Goal: Task Accomplishment & Management: Manage account settings

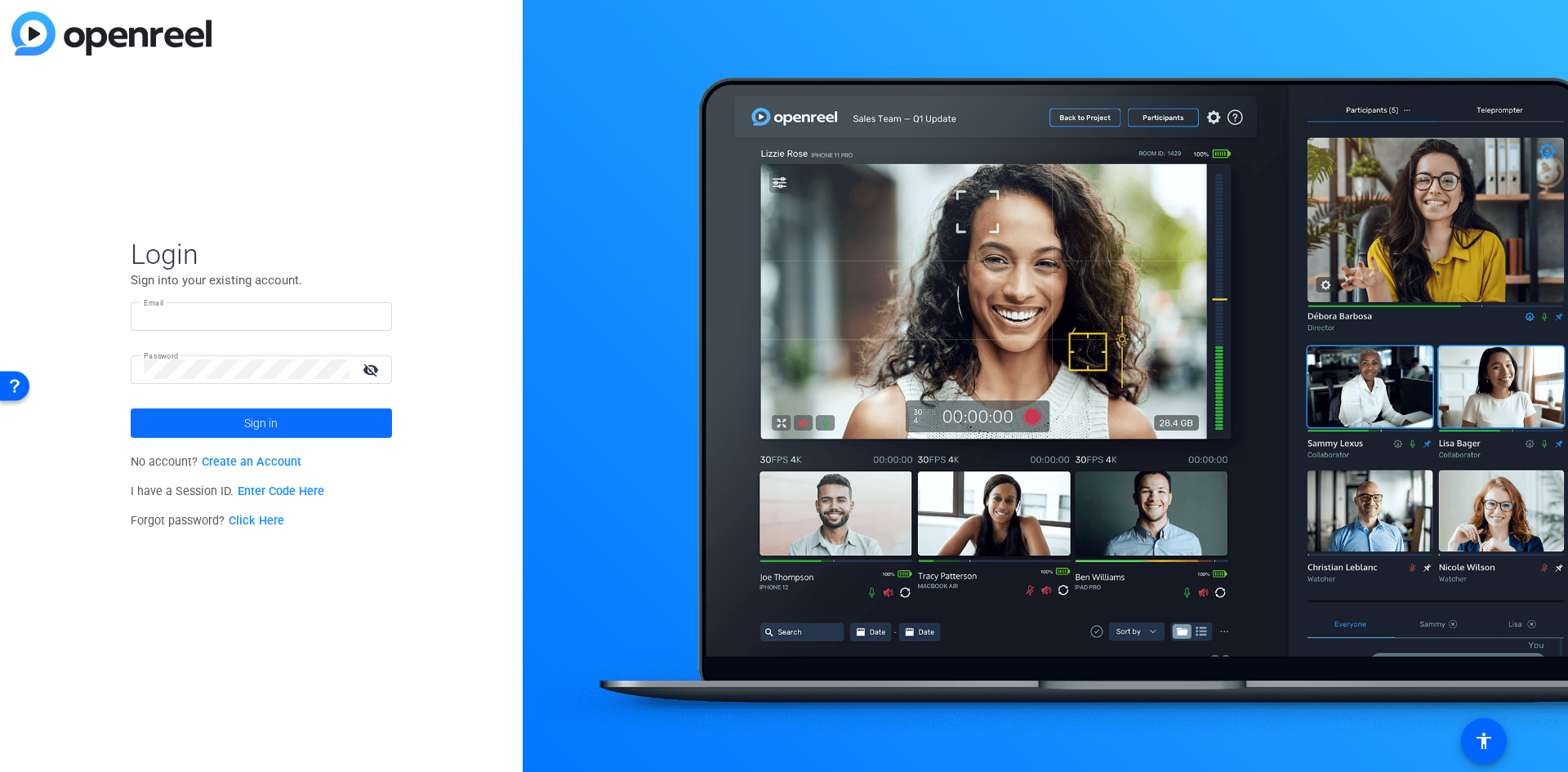
type input "[PERSON_NAME][EMAIL_ADDRESS][PERSON_NAME][DOMAIN_NAME]"
click at [244, 418] on span at bounding box center [261, 423] width 261 height 39
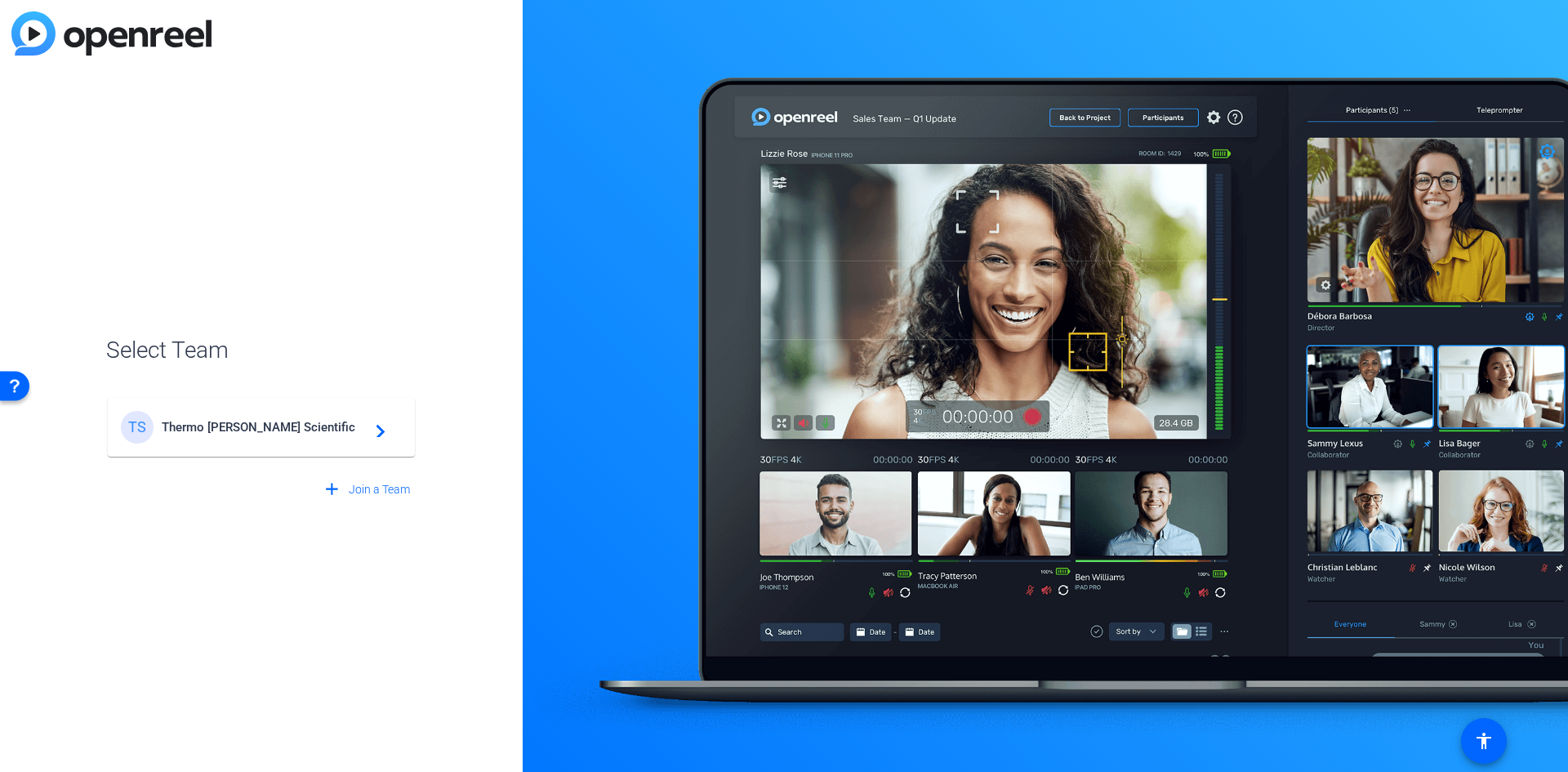
click at [210, 428] on span "Thermo [PERSON_NAME] Scientific" at bounding box center [264, 427] width 204 height 14
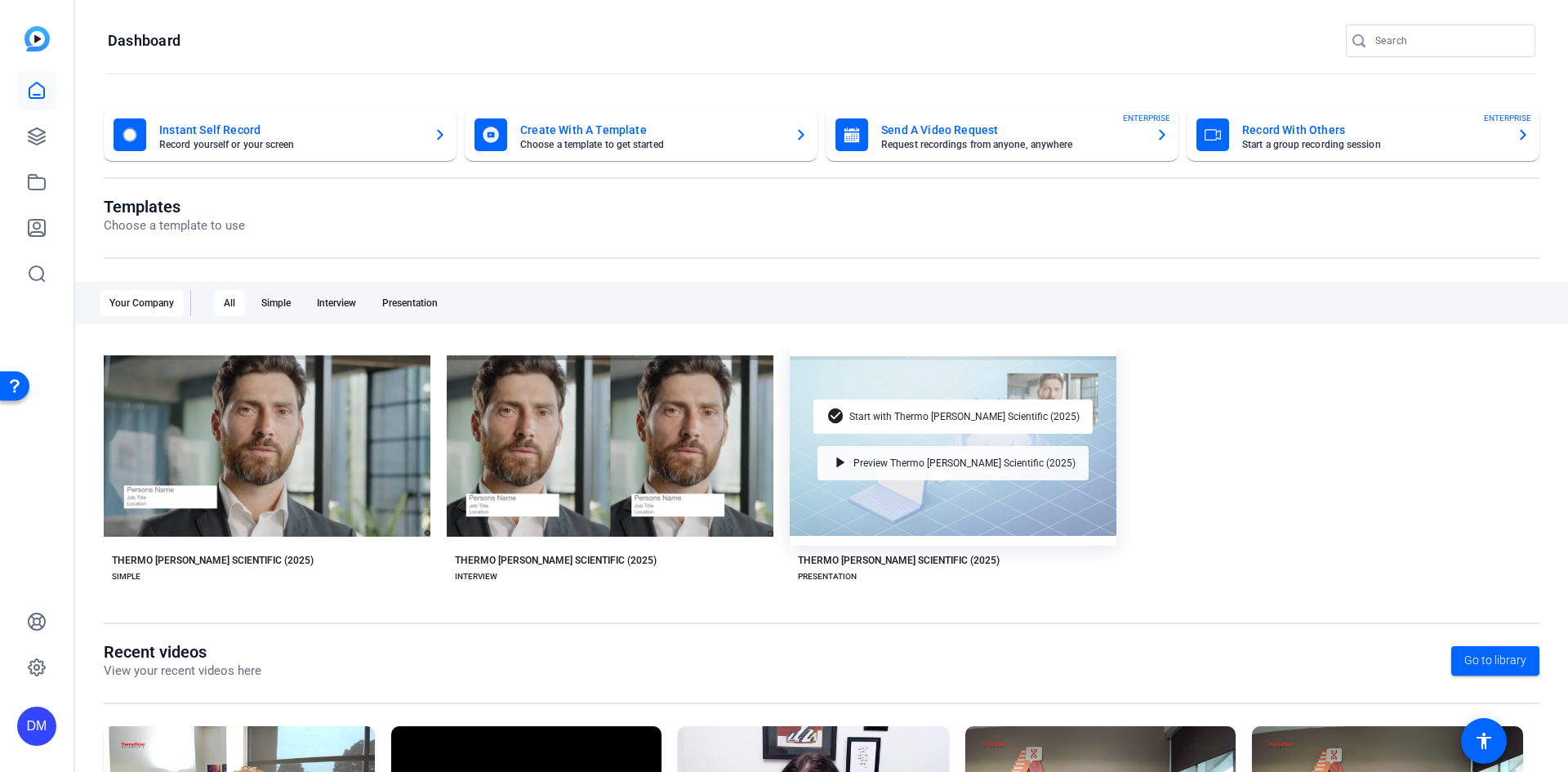
click at [923, 465] on span "Preview Thermo [PERSON_NAME] Scientific (2025)" at bounding box center [964, 463] width 222 height 10
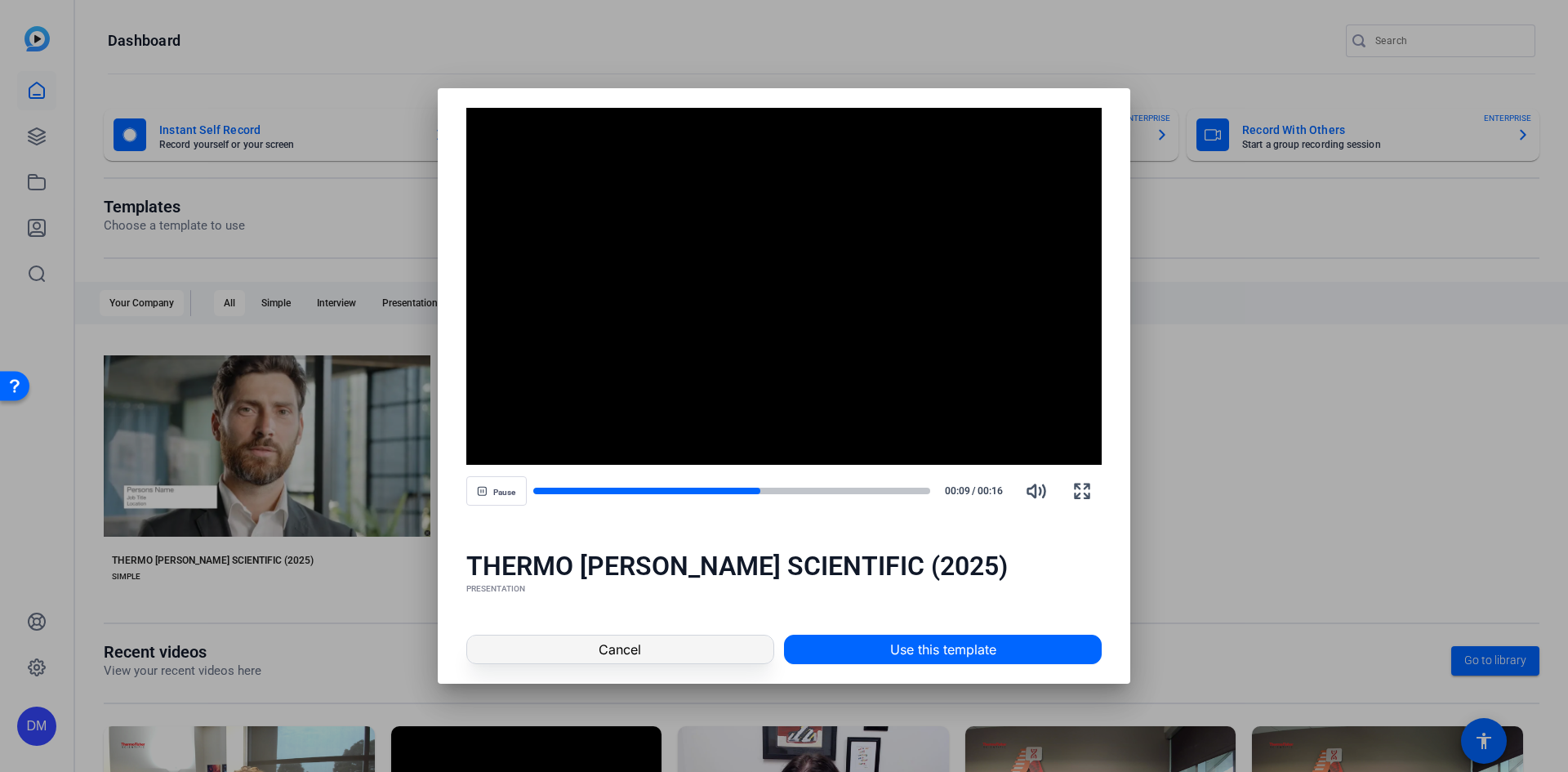
click at [622, 653] on span "Cancel" at bounding box center [619, 649] width 42 height 20
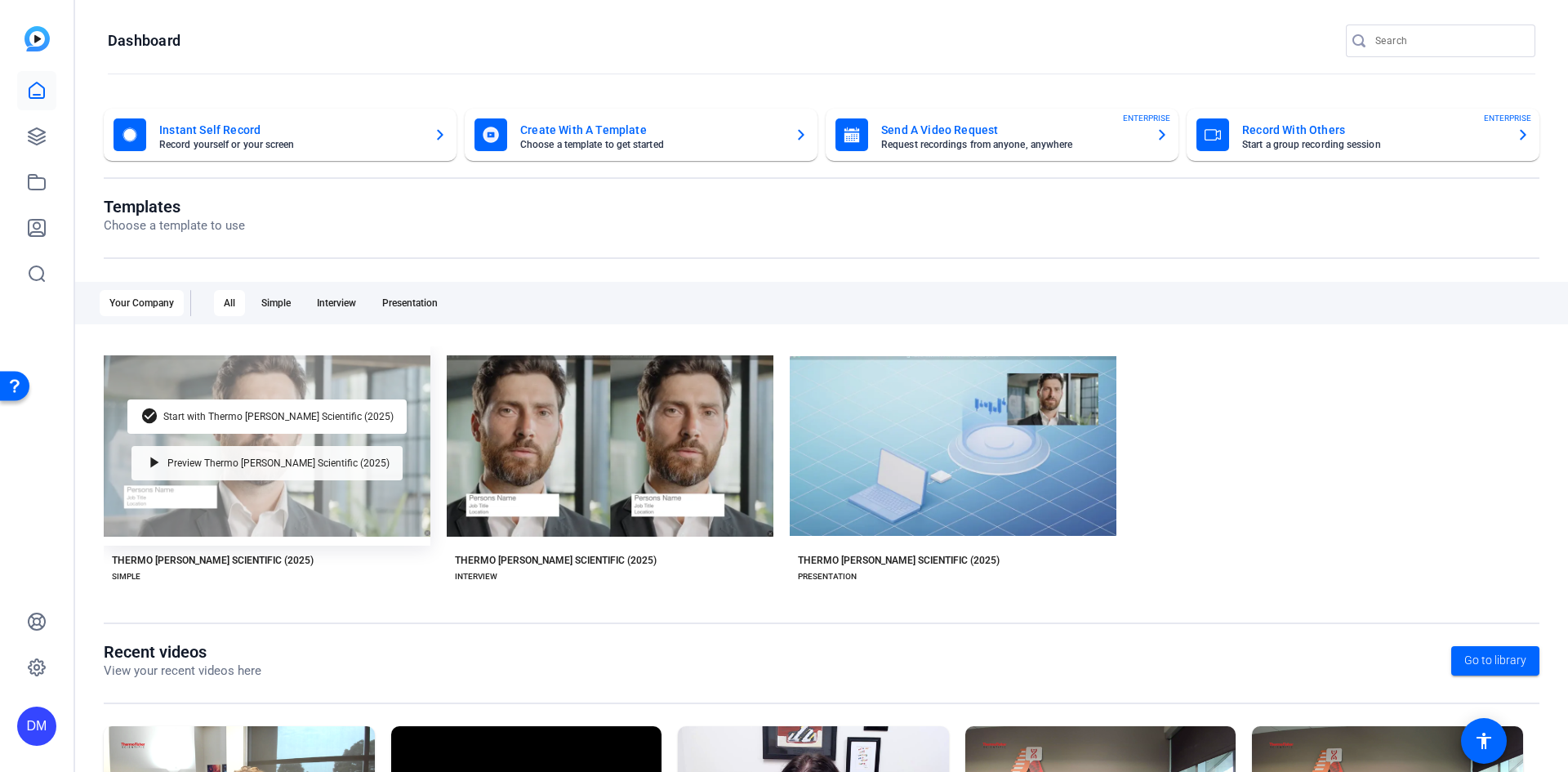
click at [258, 462] on span "Preview Thermo [PERSON_NAME] Scientific (2025)" at bounding box center [278, 463] width 222 height 10
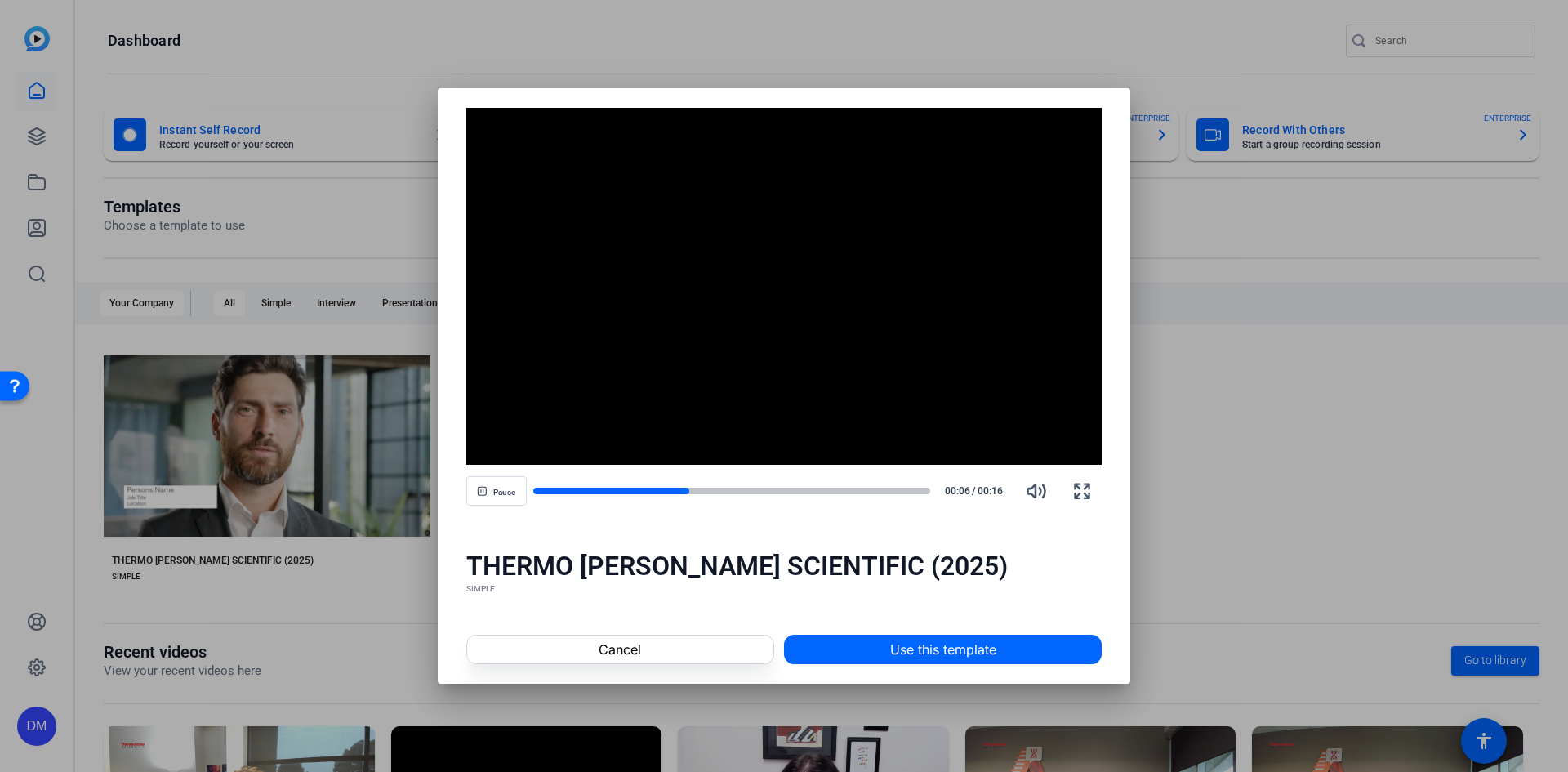
click at [1282, 456] on div at bounding box center [784, 386] width 1568 height 772
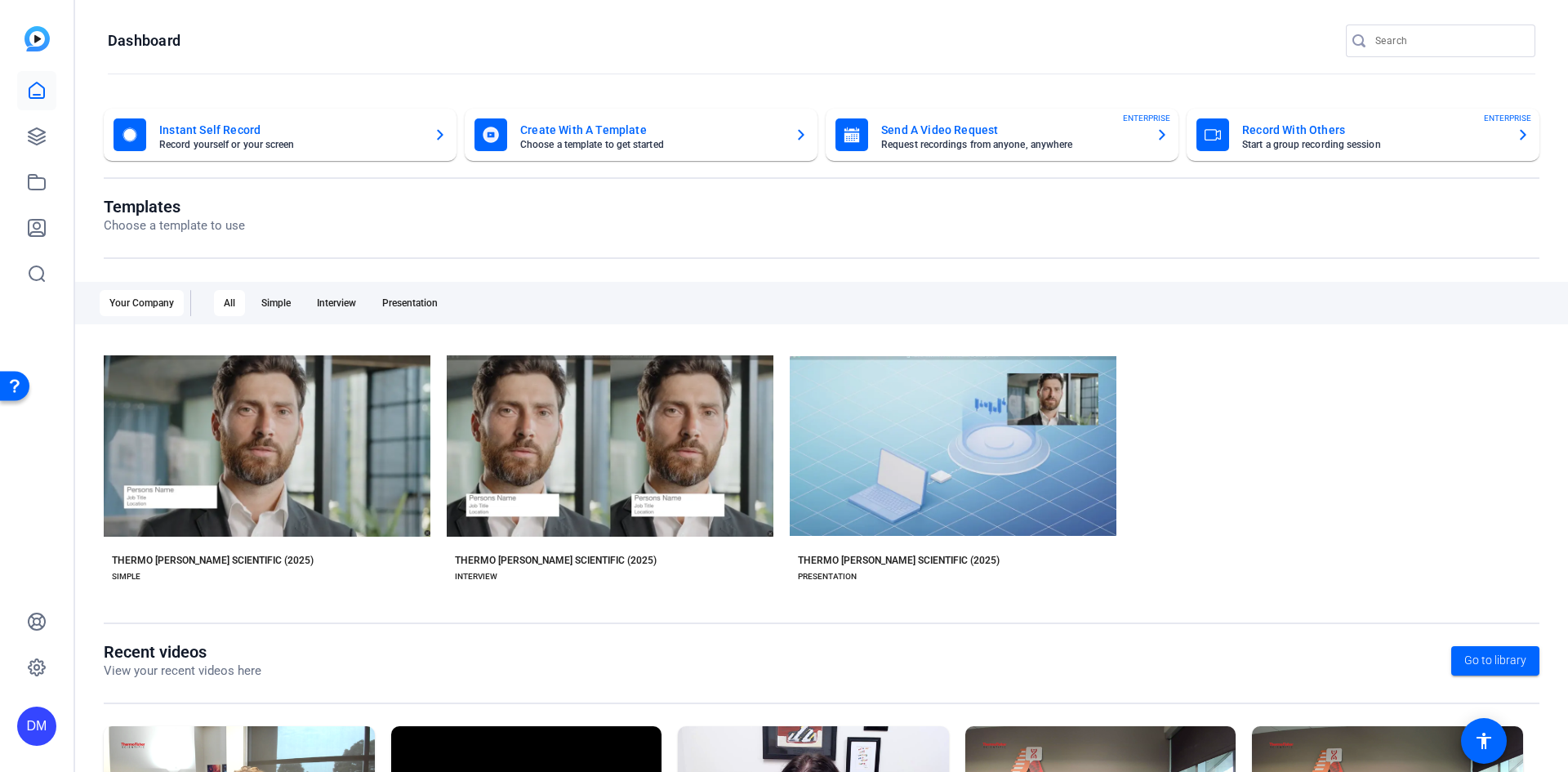
click at [584, 134] on mat-card-title "Create With A Template" at bounding box center [651, 130] width 261 height 20
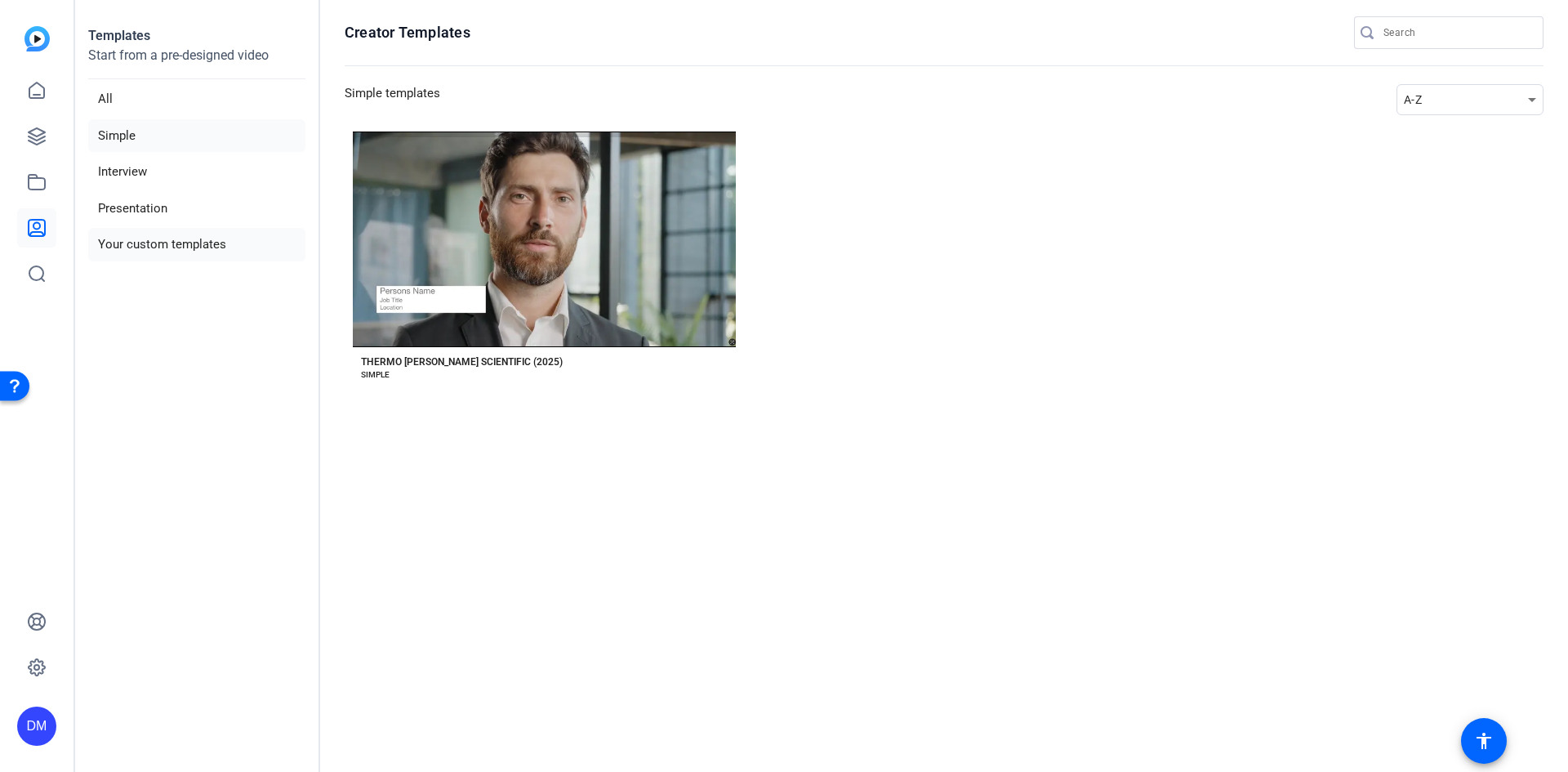
click at [163, 244] on li "Your custom templates" at bounding box center [196, 244] width 218 height 33
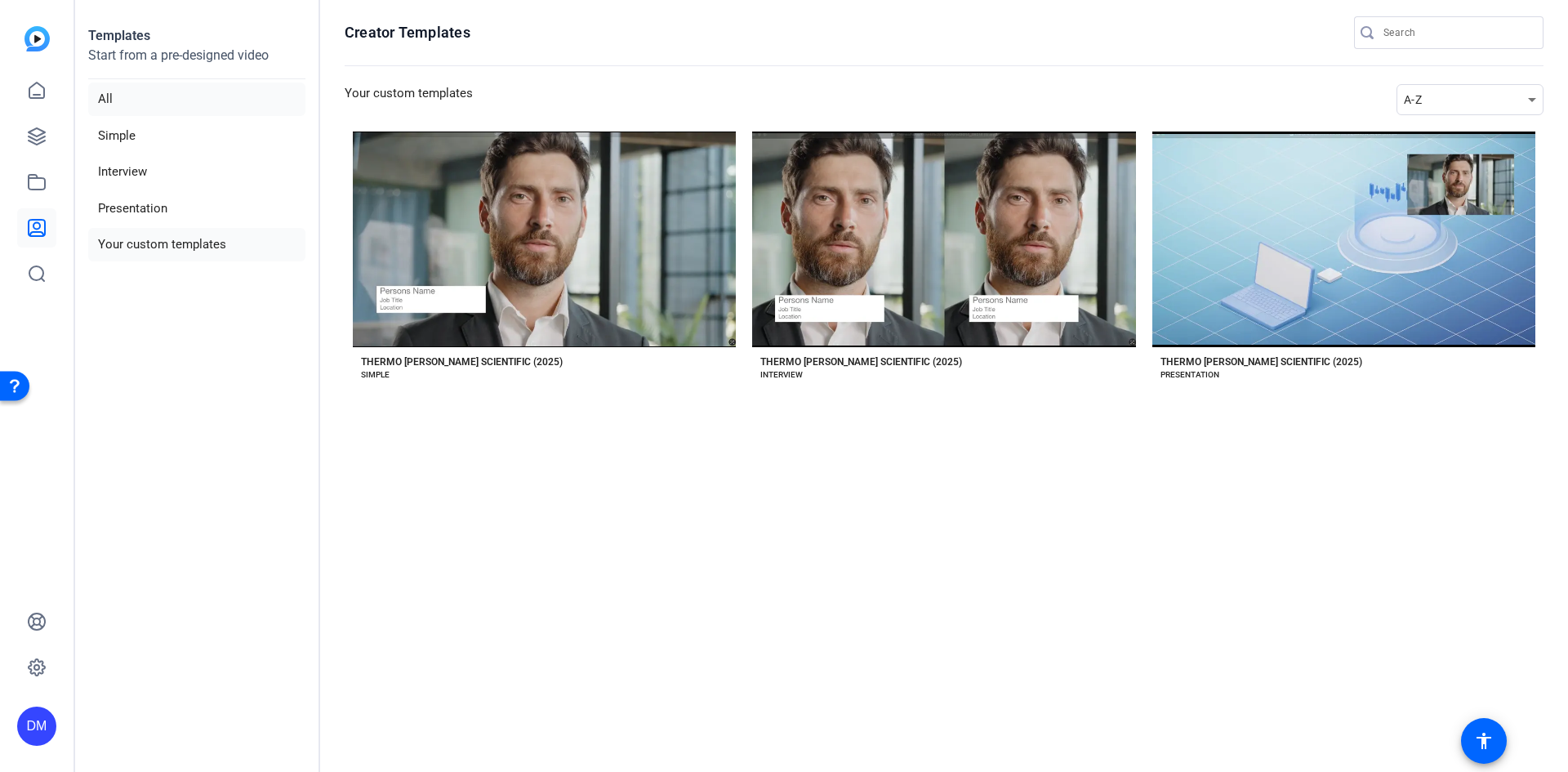
click at [103, 95] on li "All" at bounding box center [196, 99] width 218 height 33
click at [42, 89] on icon at bounding box center [37, 90] width 20 height 20
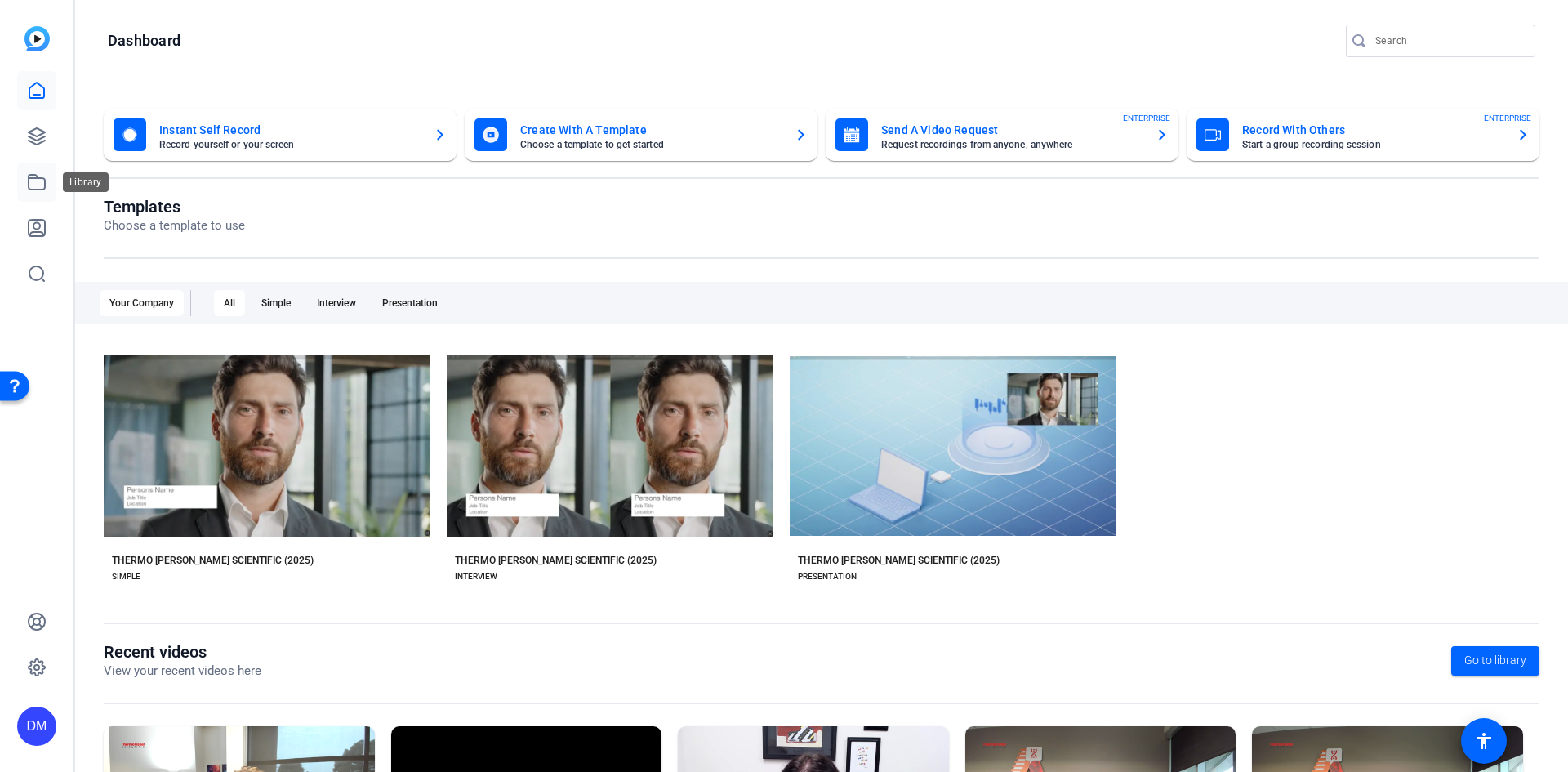
click at [40, 181] on icon at bounding box center [37, 182] width 20 height 20
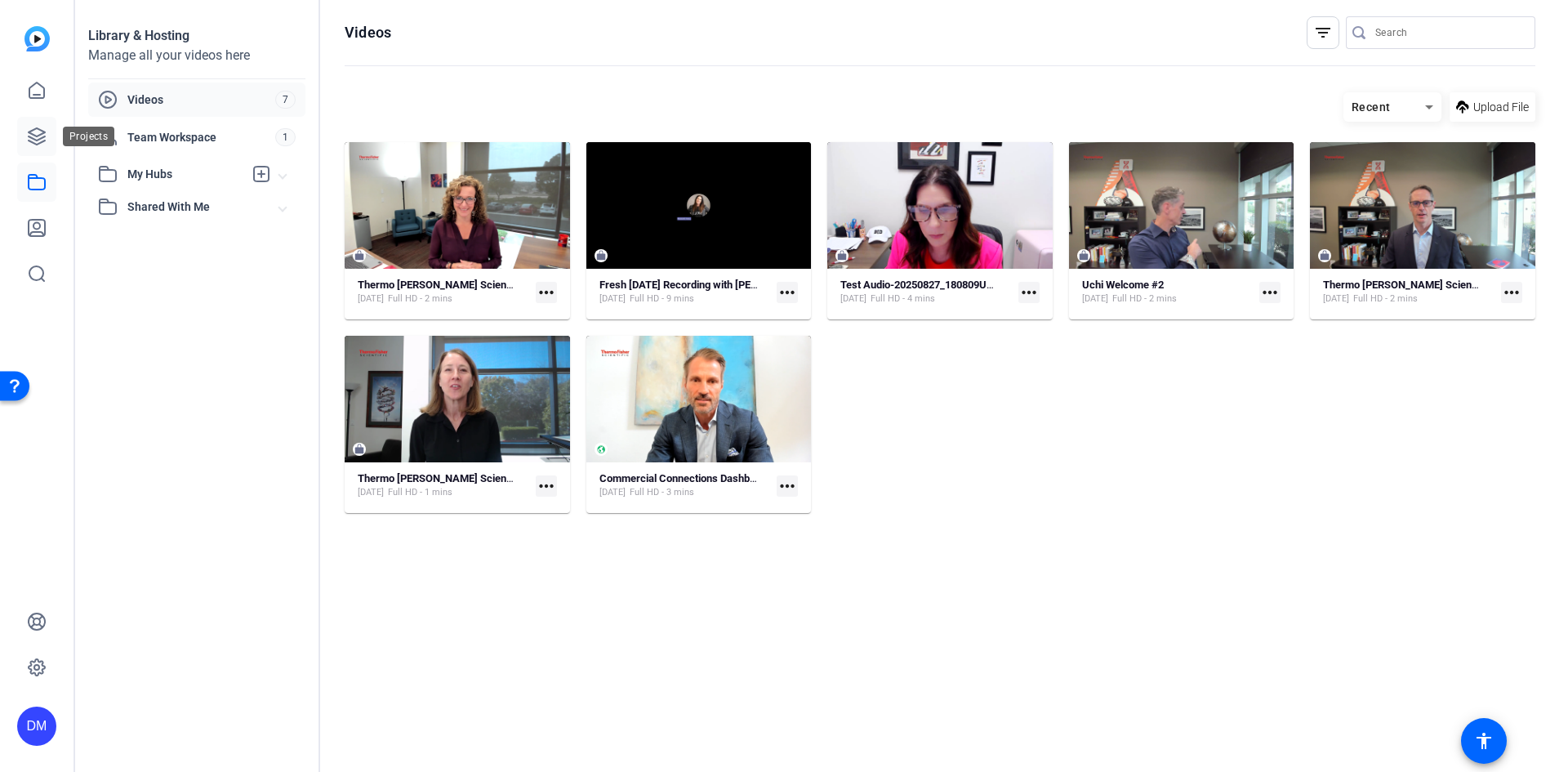
click at [38, 131] on icon at bounding box center [37, 136] width 20 height 20
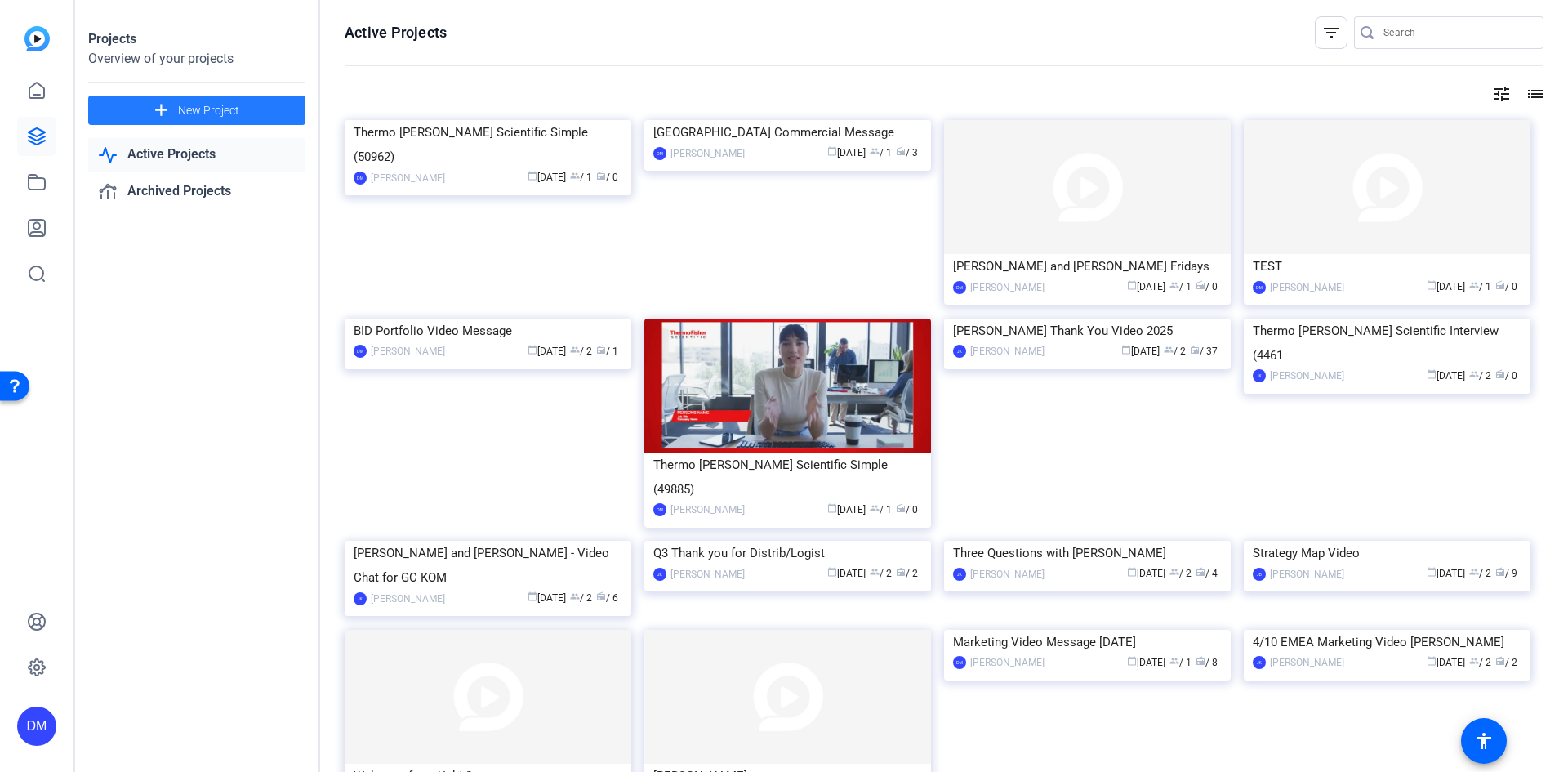
click at [192, 110] on span "New Project" at bounding box center [209, 110] width 61 height 17
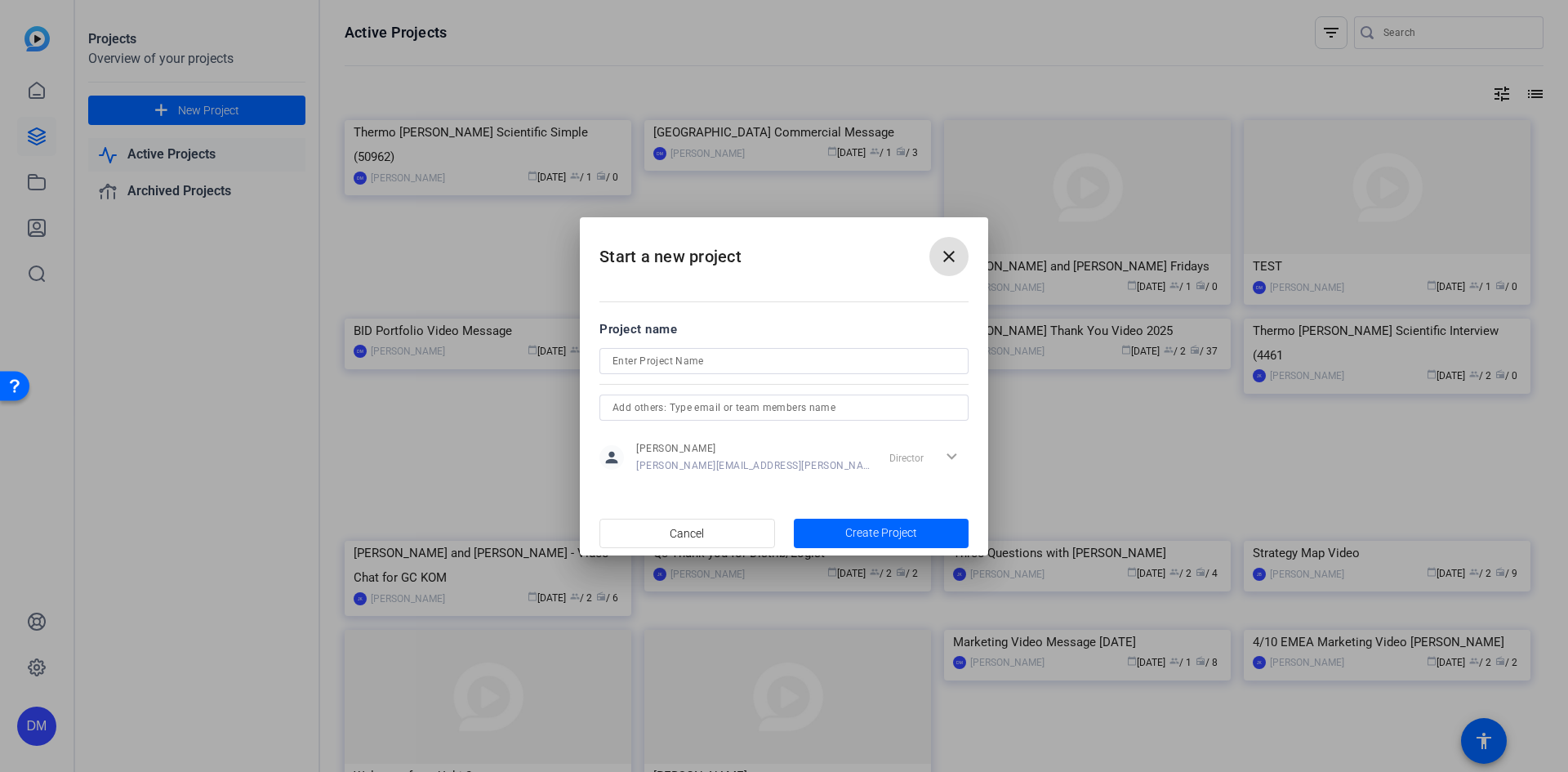
click at [648, 351] on input at bounding box center [784, 361] width 343 height 20
type input "Multiply Labs"
click at [883, 530] on span "Create Project" at bounding box center [881, 532] width 72 height 17
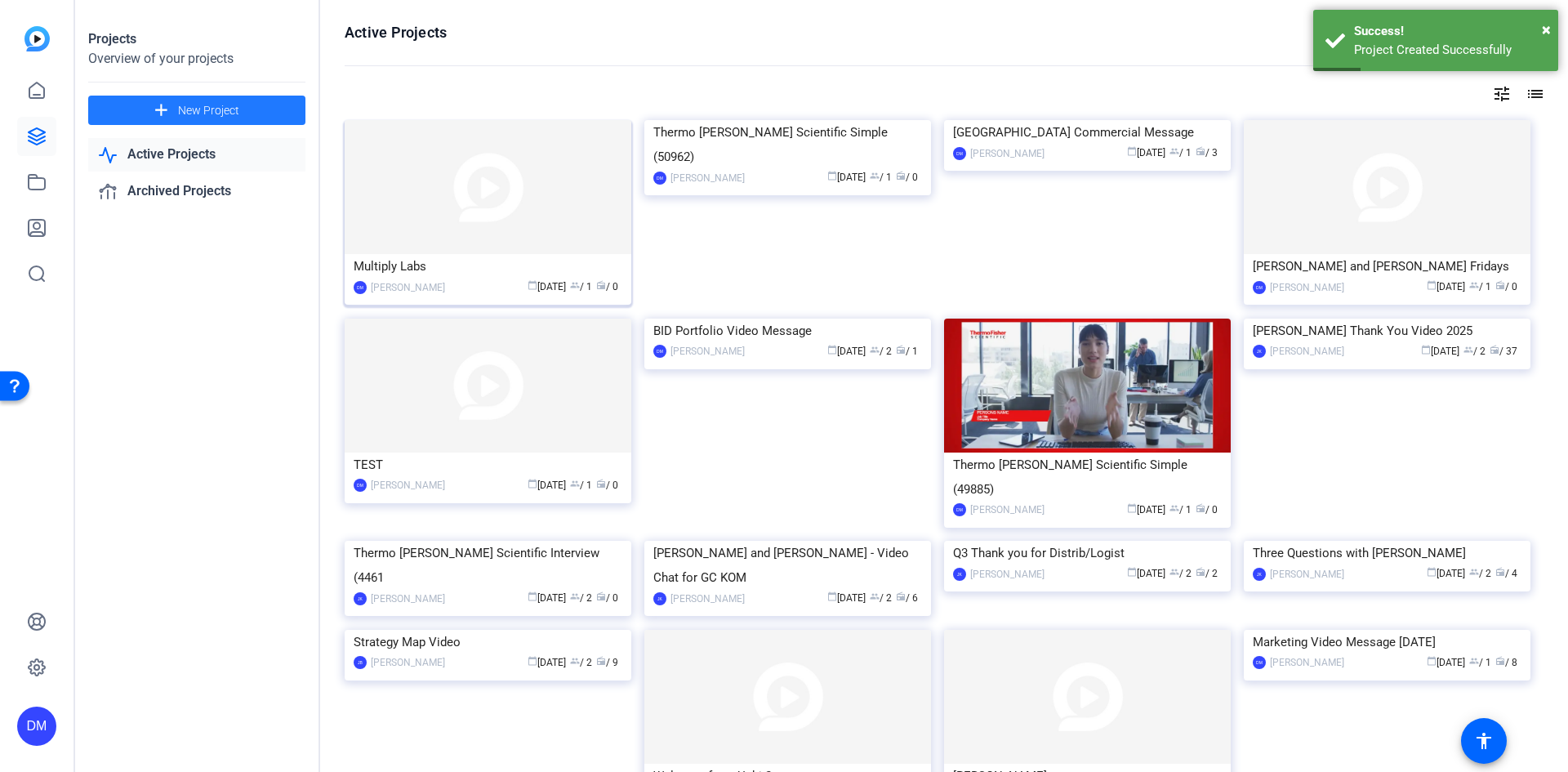
click at [484, 191] on img at bounding box center [488, 187] width 287 height 134
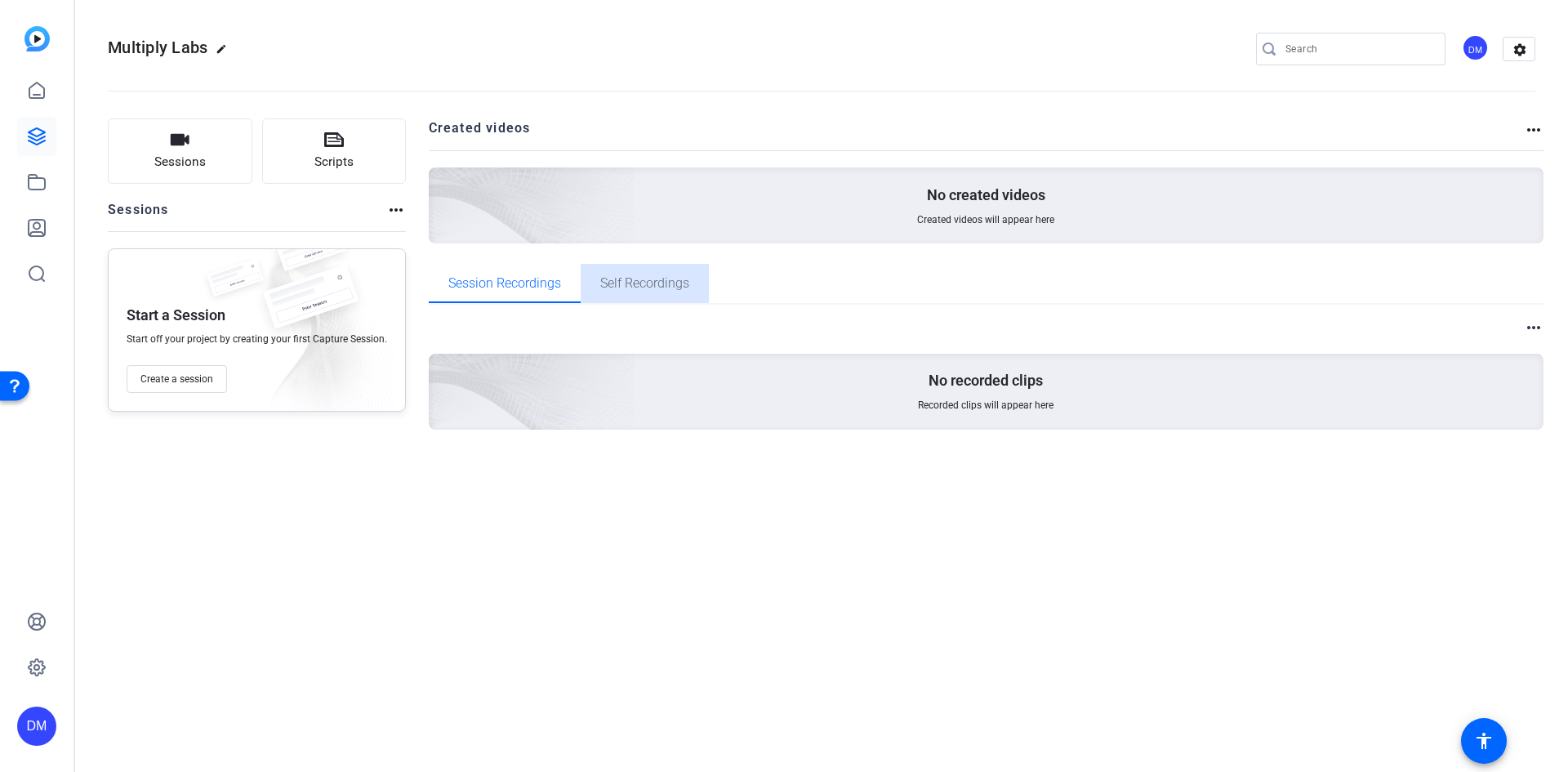
click at [655, 283] on span "Self Recordings" at bounding box center [644, 283] width 89 height 13
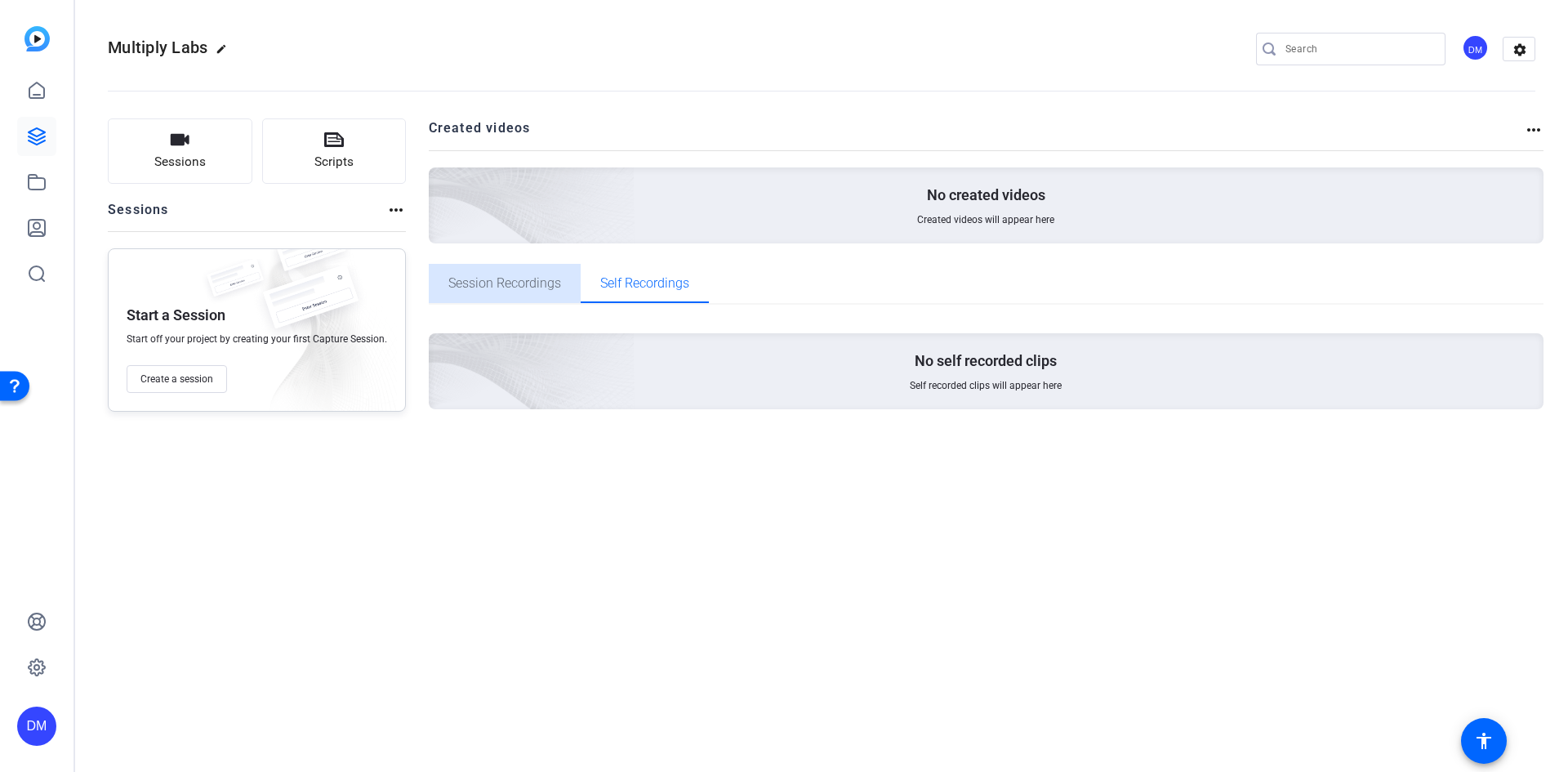
click at [527, 284] on span "Session Recordings" at bounding box center [505, 283] width 113 height 13
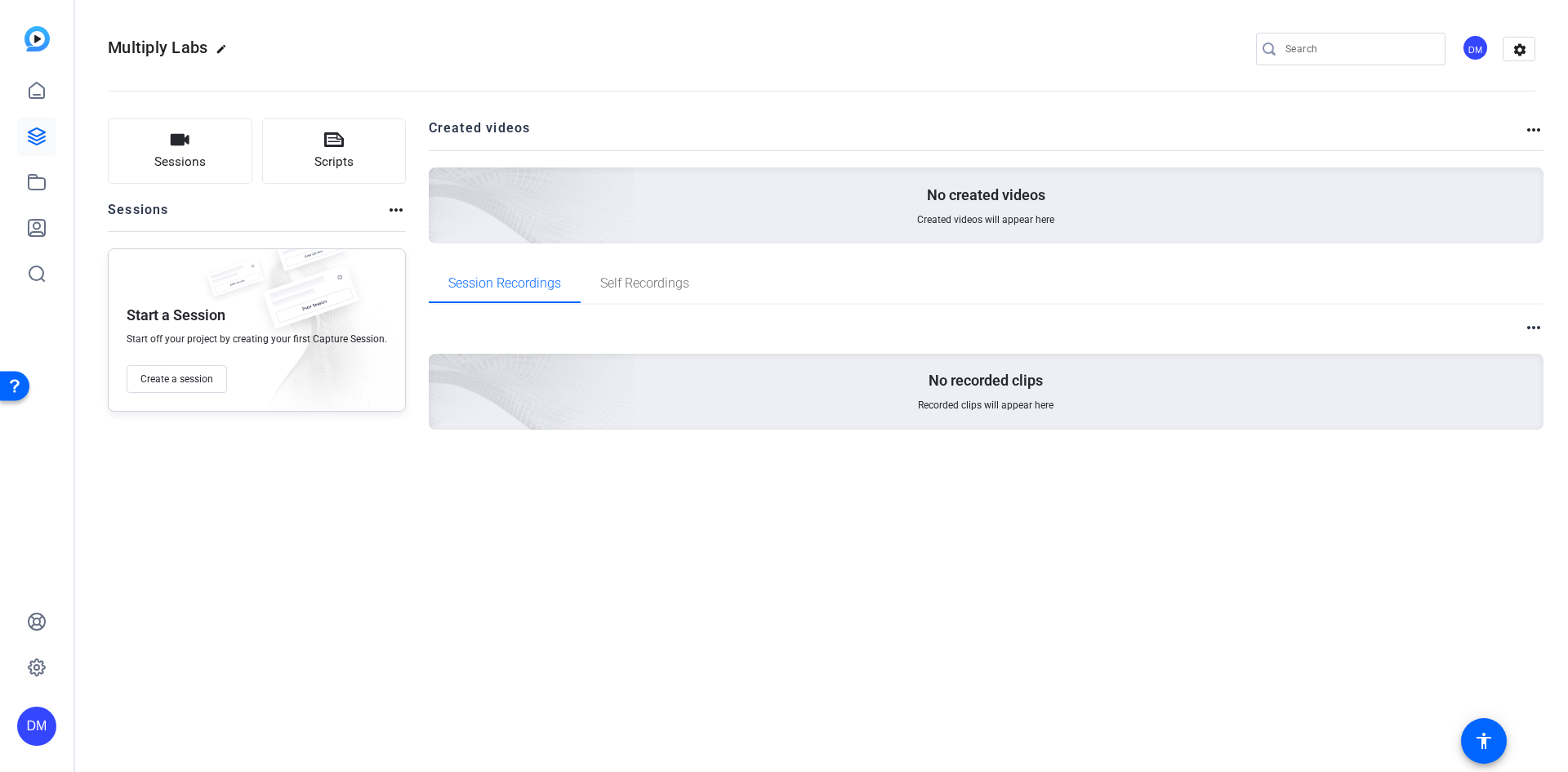
click at [1532, 132] on mat-icon "more_horiz" at bounding box center [1533, 130] width 20 height 20
click at [1532, 132] on div at bounding box center [784, 386] width 1568 height 772
click at [176, 375] on span "Create a session" at bounding box center [176, 379] width 73 height 13
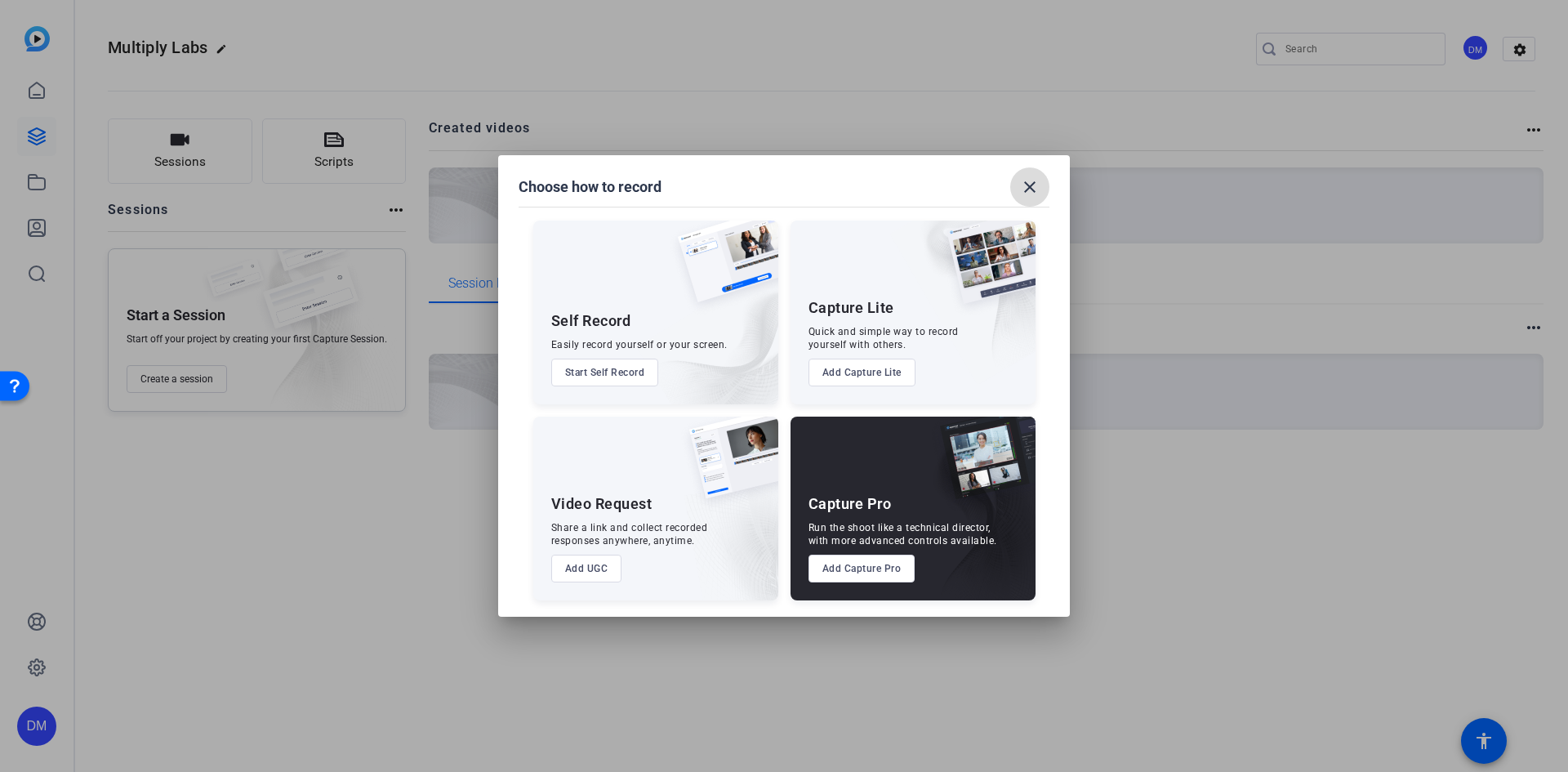
click at [1034, 191] on mat-icon "close" at bounding box center [1030, 187] width 20 height 20
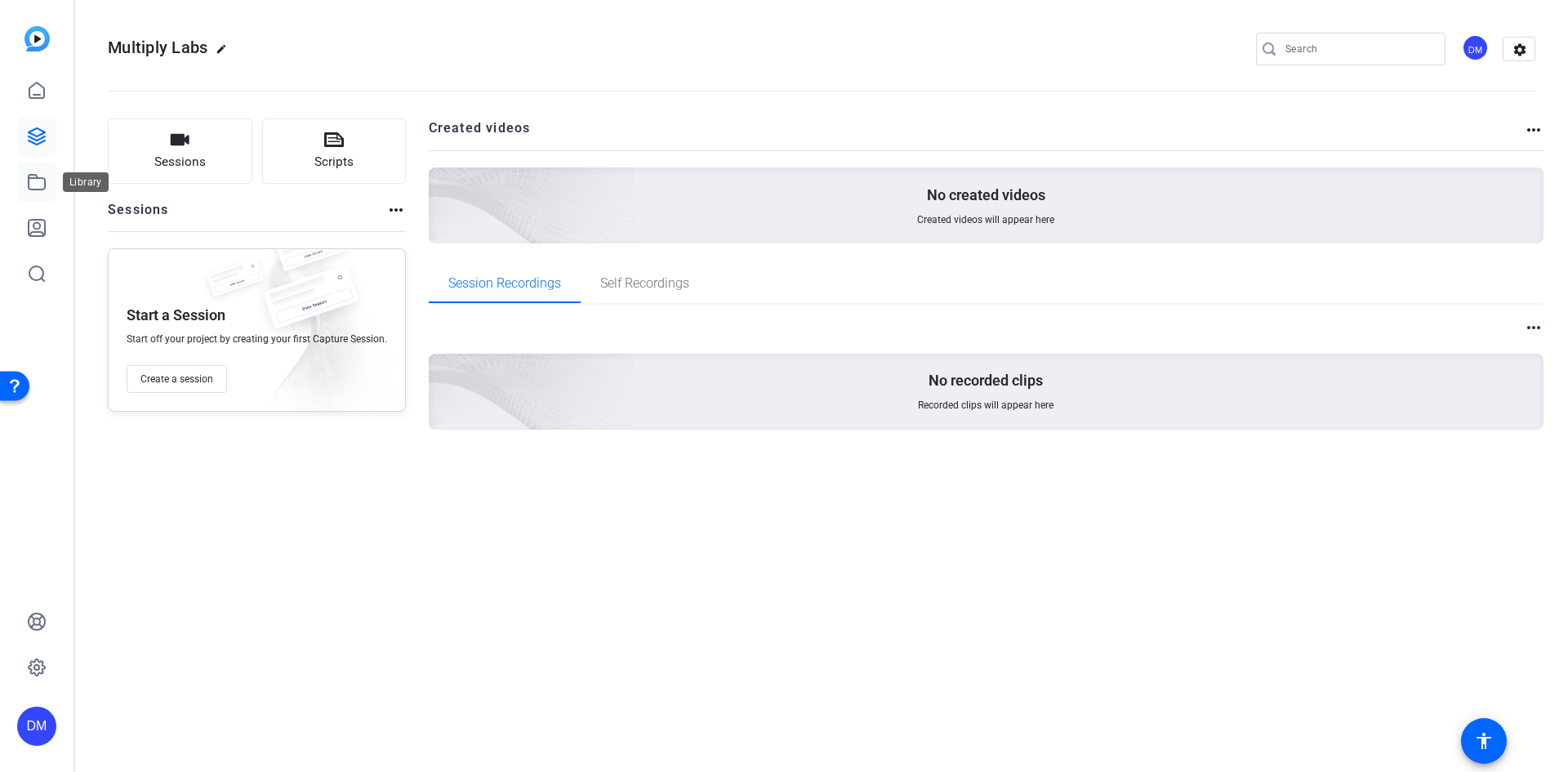
click at [44, 189] on icon at bounding box center [37, 182] width 16 height 14
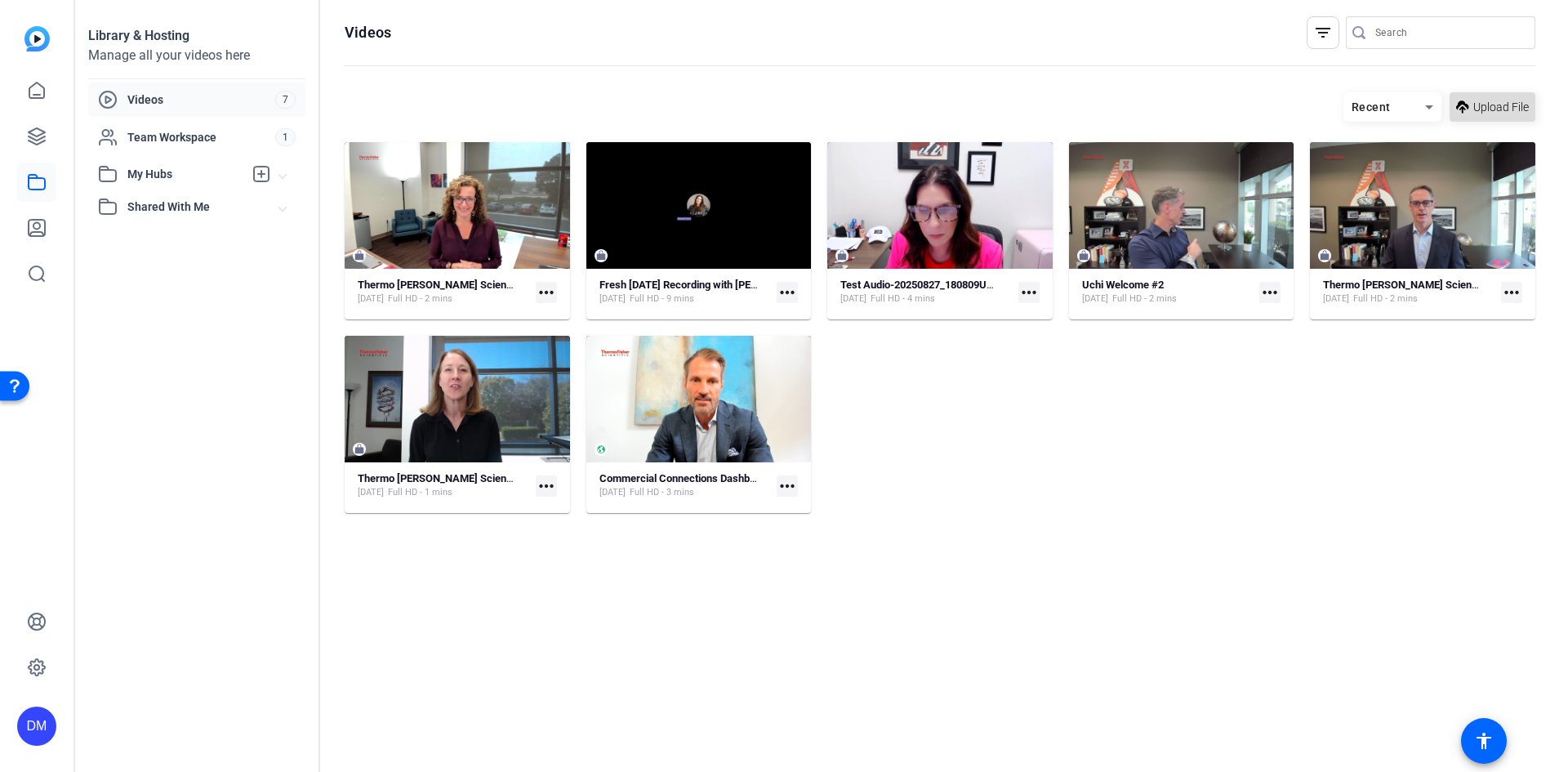
click at [1487, 107] on span "Upload File" at bounding box center [1501, 107] width 56 height 17
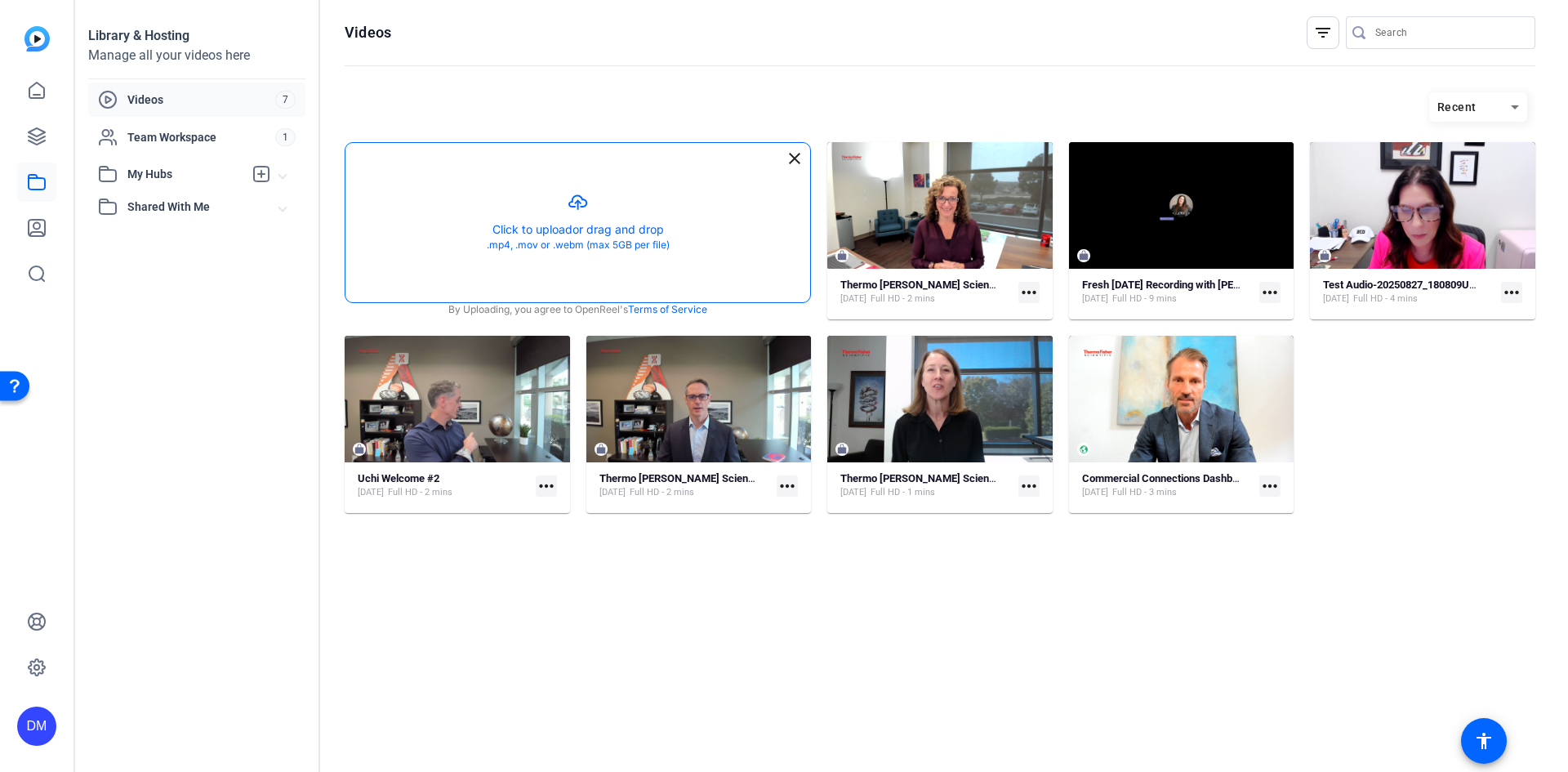
click at [578, 205] on button "button" at bounding box center [578, 223] width 465 height 159
